Goal: Information Seeking & Learning: Find specific fact

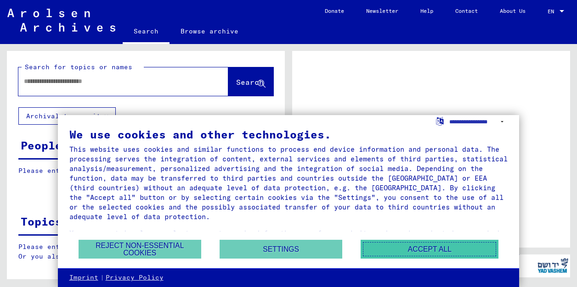
click at [412, 253] on button "Accept all" at bounding box center [429, 249] width 138 height 19
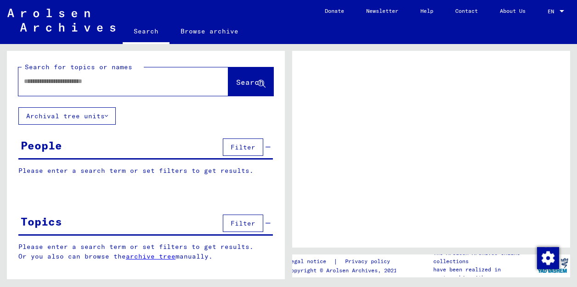
click at [173, 172] on p "Please enter a search term or set filters to get results." at bounding box center [145, 171] width 254 height 10
click at [171, 170] on p "Please enter a search term or set filters to get results." at bounding box center [145, 171] width 254 height 10
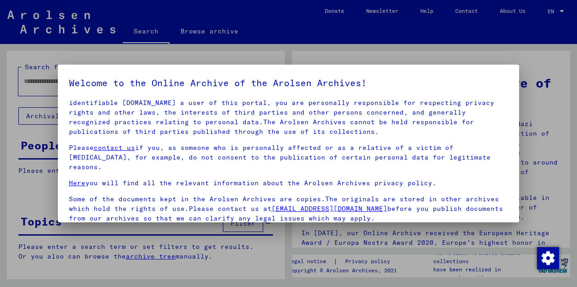
scroll to position [74, 0]
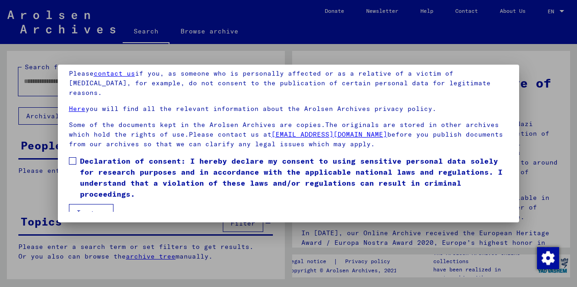
click at [74, 156] on label "Declaration of consent: I hereby declare my consent to using sensitive personal…" at bounding box center [288, 178] width 439 height 44
click at [79, 209] on button "I agree" at bounding box center [91, 212] width 45 height 17
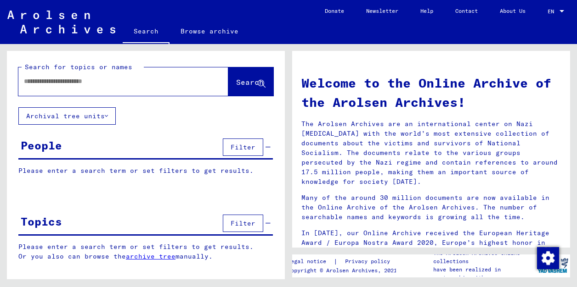
click at [66, 90] on div at bounding box center [109, 81] width 182 height 21
click at [72, 80] on input "text" at bounding box center [112, 82] width 177 height 10
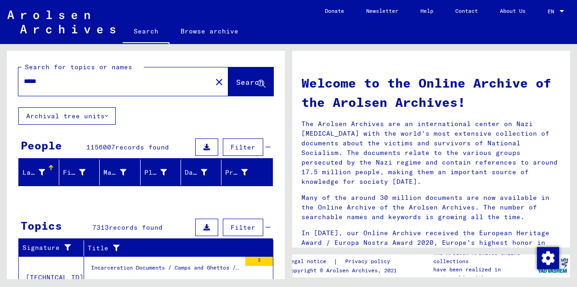
click at [103, 84] on input "*****" at bounding box center [112, 82] width 177 height 10
paste input "**********"
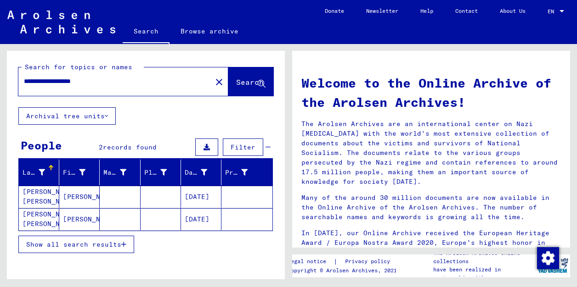
click at [51, 197] on mat-cell "[PERSON_NAME] [PERSON_NAME]" at bounding box center [39, 197] width 40 height 22
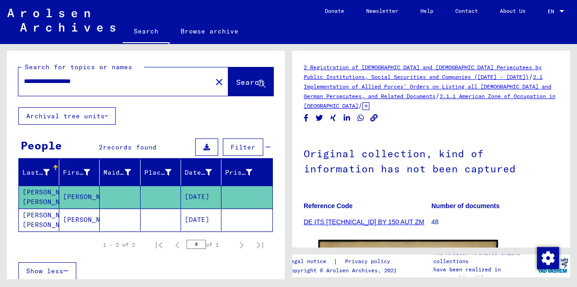
click at [47, 214] on mat-cell "[PERSON_NAME] [PERSON_NAME]" at bounding box center [39, 220] width 40 height 23
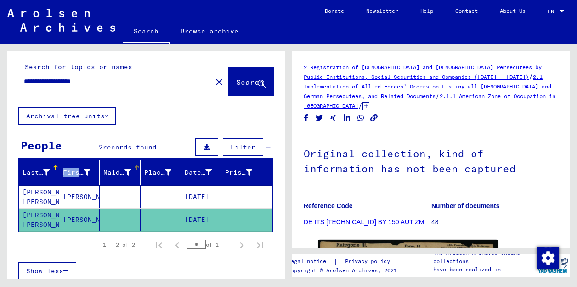
drag, startPoint x: 59, startPoint y: 175, endPoint x: 137, endPoint y: 171, distance: 78.1
click at [133, 173] on mat-header-row "Last Name First Name Maiden Name Place of Birth Date of Birth Prisoner #" at bounding box center [145, 173] width 253 height 26
click at [157, 187] on mat-cell at bounding box center [161, 197] width 40 height 23
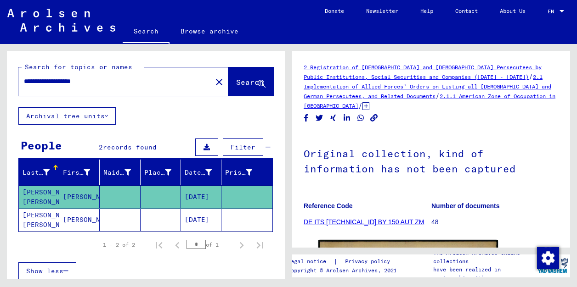
drag, startPoint x: 160, startPoint y: 212, endPoint x: 125, endPoint y: 219, distance: 35.0
click at [160, 212] on mat-cell at bounding box center [161, 220] width 40 height 23
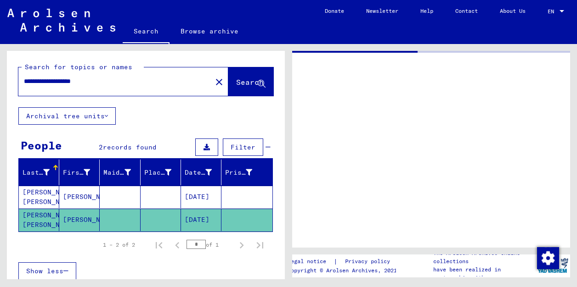
click at [125, 219] on mat-cell at bounding box center [120, 220] width 40 height 23
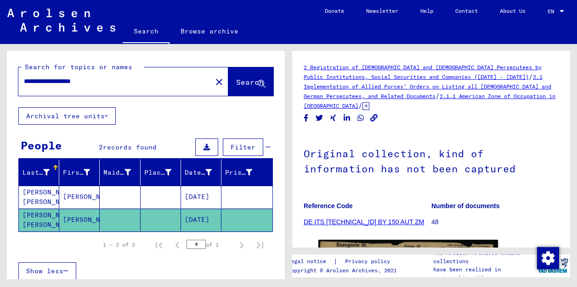
click at [131, 204] on mat-cell at bounding box center [120, 197] width 40 height 23
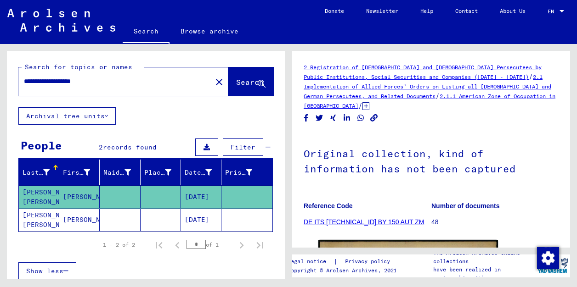
click at [209, 150] on icon at bounding box center [206, 147] width 6 height 6
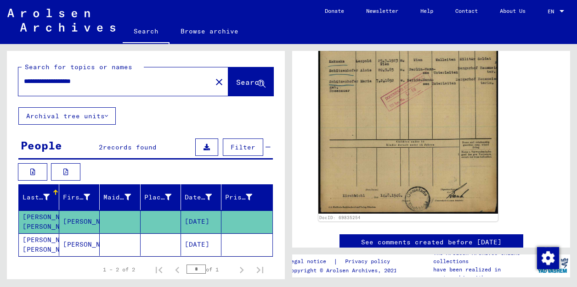
scroll to position [339, 0]
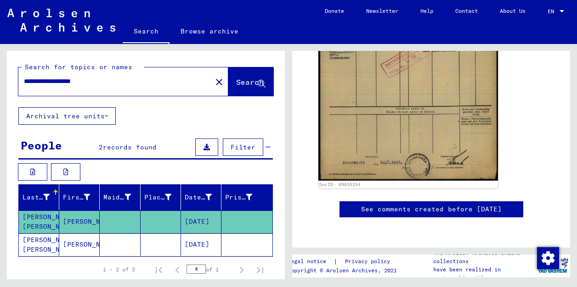
drag, startPoint x: 48, startPoint y: 82, endPoint x: -33, endPoint y: 56, distance: 84.7
click at [0, 56] on html "**********" at bounding box center [288, 143] width 577 height 287
type input "**********"
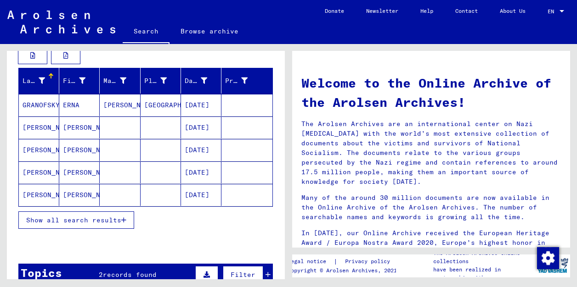
scroll to position [122, 0]
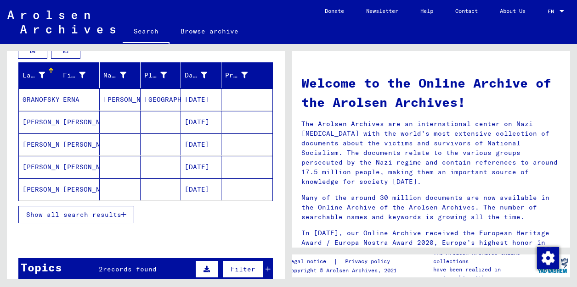
click at [106, 219] on button "Show all search results" at bounding box center [76, 214] width 116 height 17
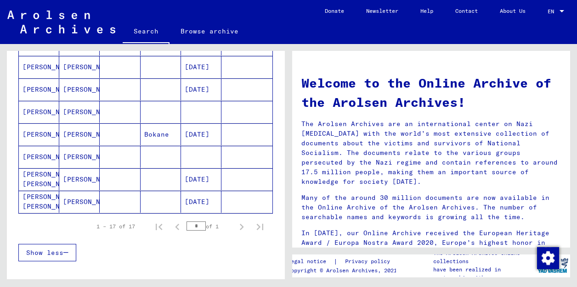
scroll to position [382, 0]
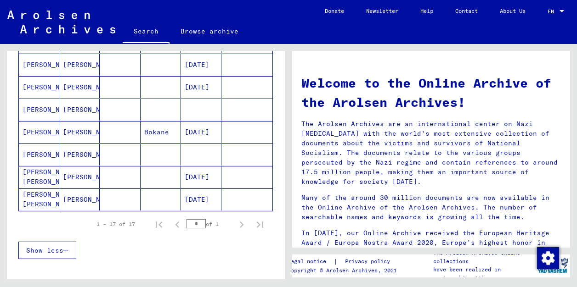
click at [129, 174] on mat-cell at bounding box center [120, 177] width 40 height 22
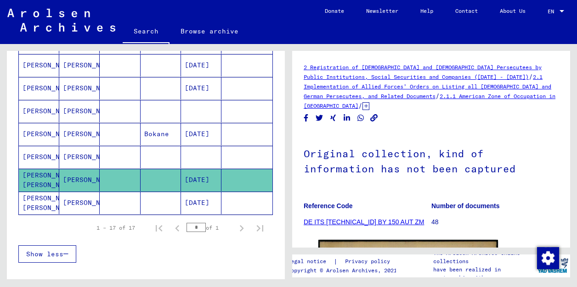
click at [119, 156] on mat-cell at bounding box center [120, 157] width 40 height 23
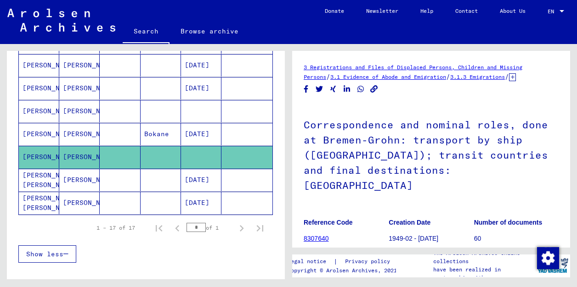
click at [104, 195] on mat-cell at bounding box center [120, 203] width 40 height 23
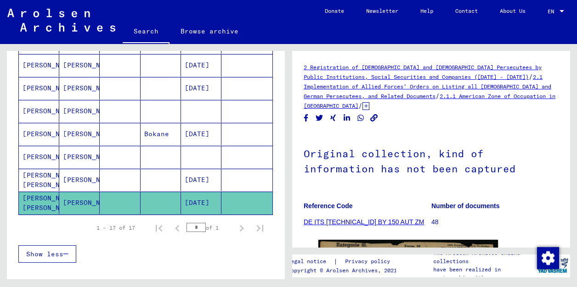
click at [107, 183] on mat-cell at bounding box center [120, 180] width 40 height 23
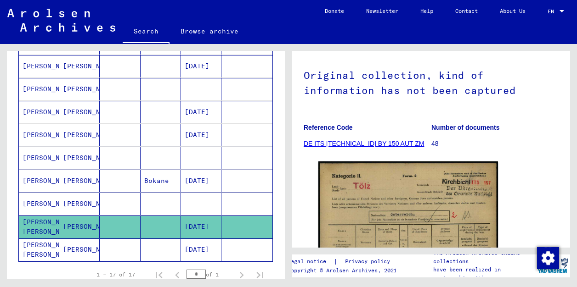
scroll to position [334, 0]
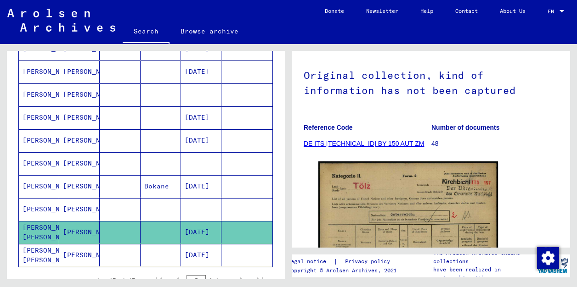
click at [95, 161] on mat-cell "[PERSON_NAME]" at bounding box center [79, 163] width 40 height 23
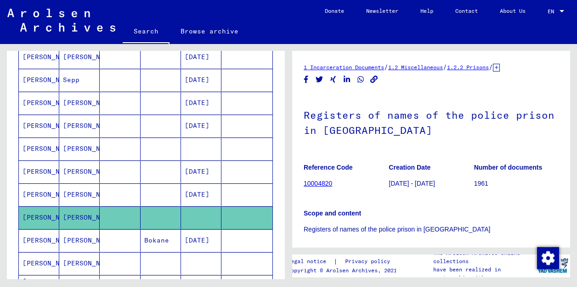
scroll to position [279, 0]
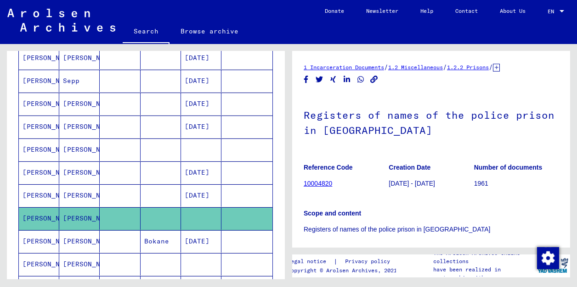
click at [136, 132] on mat-cell at bounding box center [120, 127] width 40 height 23
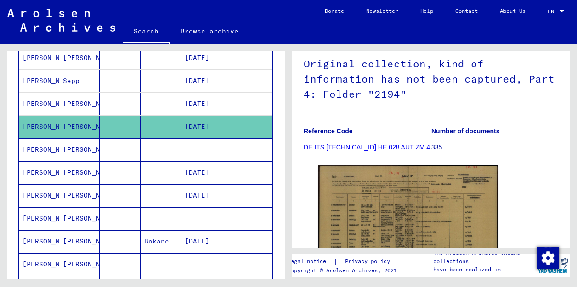
scroll to position [88, 0]
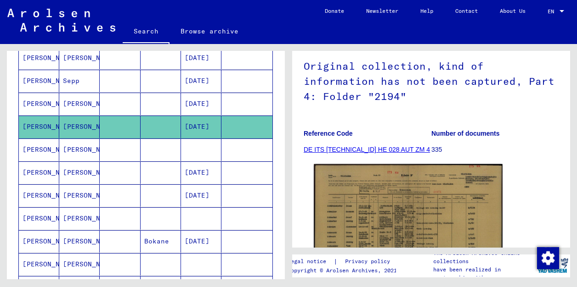
click at [333, 198] on img at bounding box center [408, 230] width 189 height 133
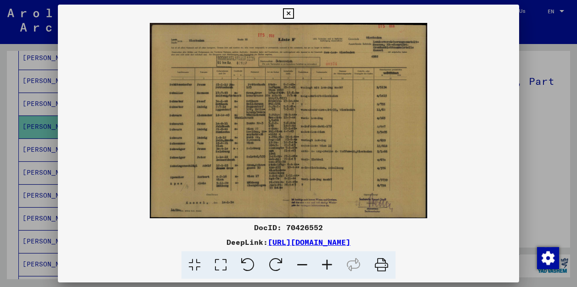
click at [269, 120] on img at bounding box center [289, 121] width 462 height 196
click at [291, 13] on icon at bounding box center [288, 13] width 11 height 11
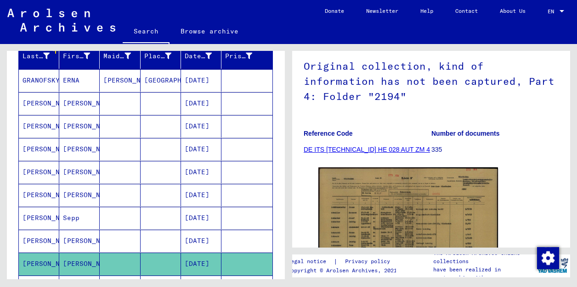
scroll to position [141, 0]
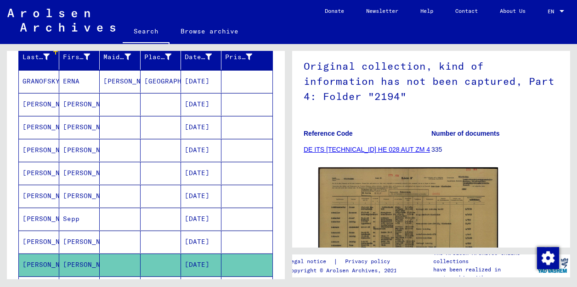
click at [77, 110] on mat-cell "[PERSON_NAME]" at bounding box center [79, 104] width 40 height 23
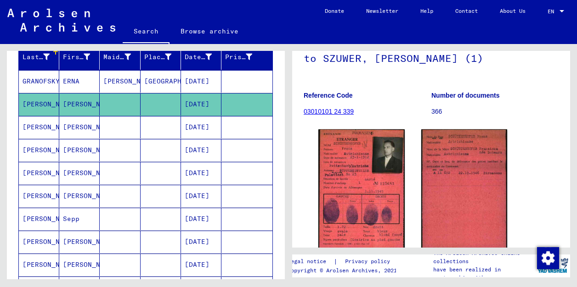
scroll to position [91, 0]
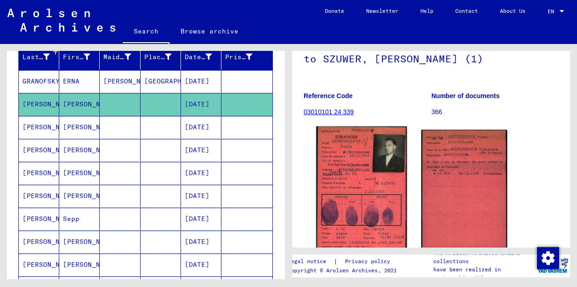
click at [365, 164] on img at bounding box center [361, 190] width 90 height 126
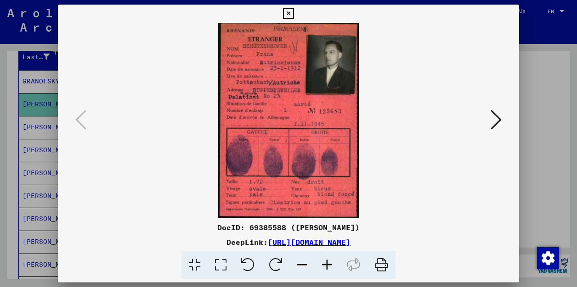
click at [489, 118] on button at bounding box center [496, 120] width 17 height 26
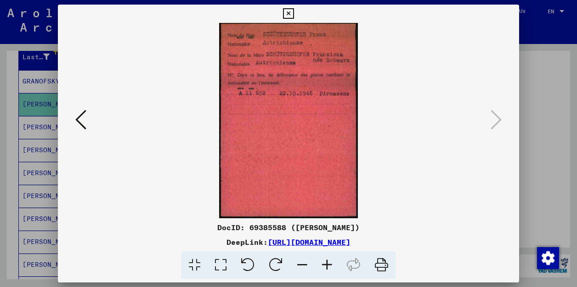
click at [86, 124] on button at bounding box center [81, 120] width 17 height 26
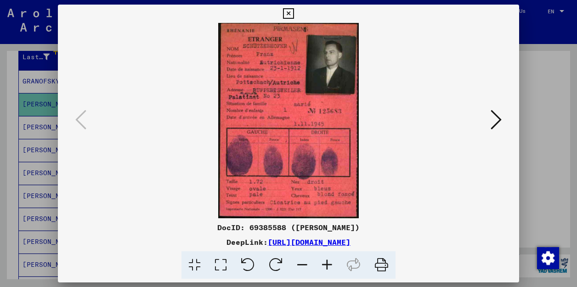
click at [497, 115] on icon at bounding box center [495, 120] width 11 height 22
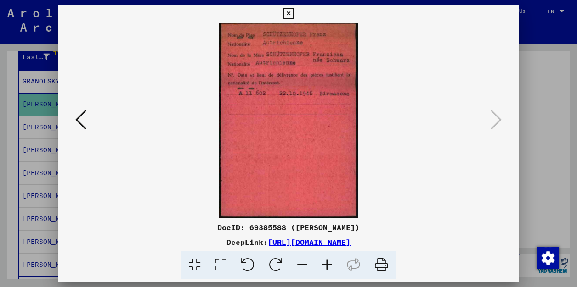
click at [524, 17] on div at bounding box center [288, 143] width 577 height 287
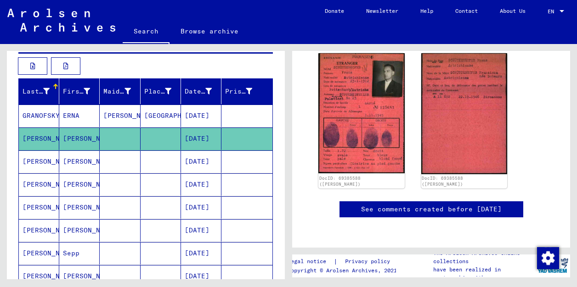
scroll to position [106, 0]
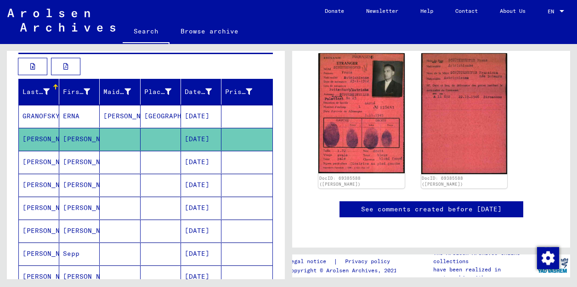
click at [89, 119] on mat-cell "ERNA" at bounding box center [79, 116] width 40 height 23
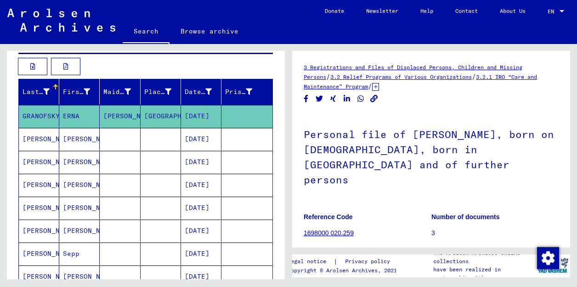
click at [88, 162] on mat-cell "[PERSON_NAME]" at bounding box center [79, 162] width 40 height 23
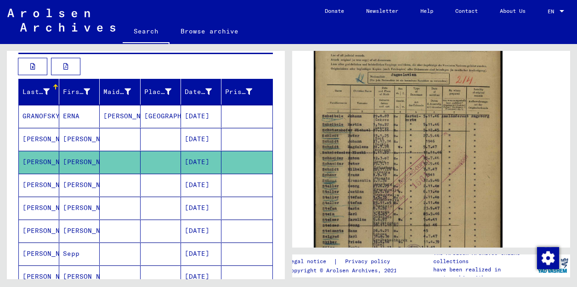
scroll to position [228, 0]
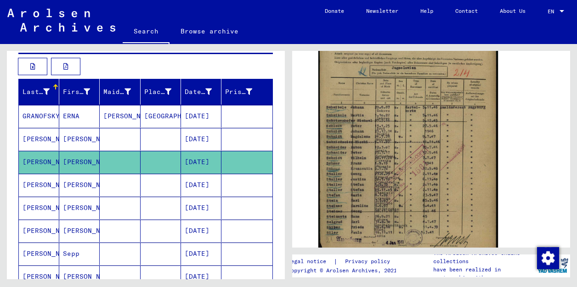
click at [130, 180] on mat-cell at bounding box center [120, 185] width 40 height 23
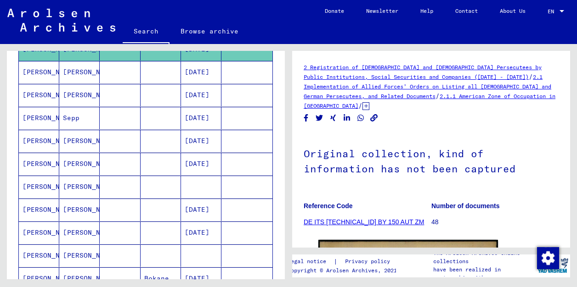
click at [108, 171] on mat-cell at bounding box center [120, 164] width 40 height 23
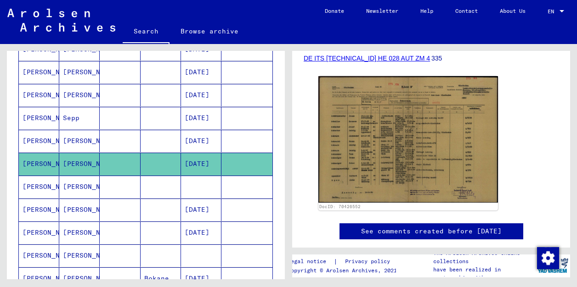
scroll to position [183, 0]
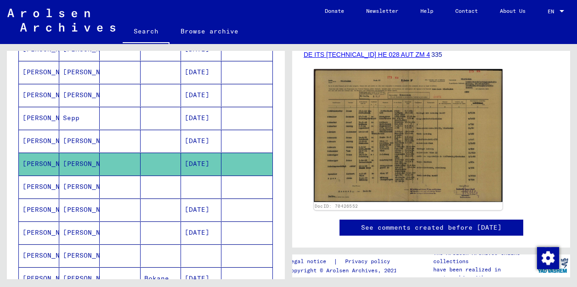
click at [410, 174] on img at bounding box center [408, 135] width 189 height 133
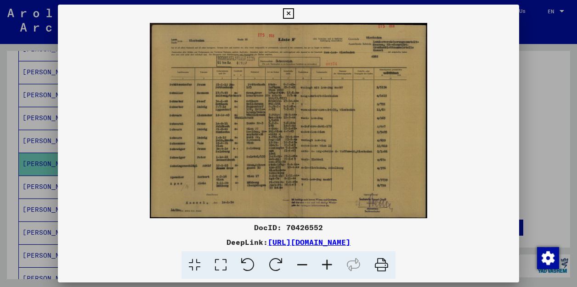
click at [569, 95] on div at bounding box center [288, 143] width 577 height 287
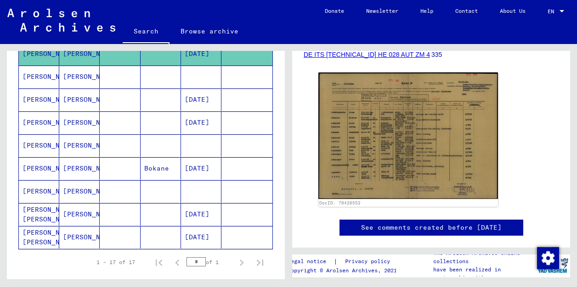
scroll to position [353, 0]
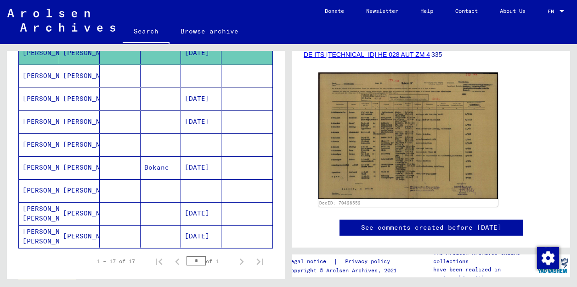
click at [121, 139] on mat-cell at bounding box center [120, 145] width 40 height 23
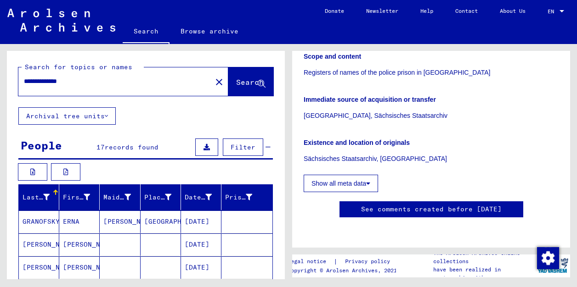
click at [79, 86] on input "**********" at bounding box center [115, 82] width 182 height 10
